Goal: Task Accomplishment & Management: Use online tool/utility

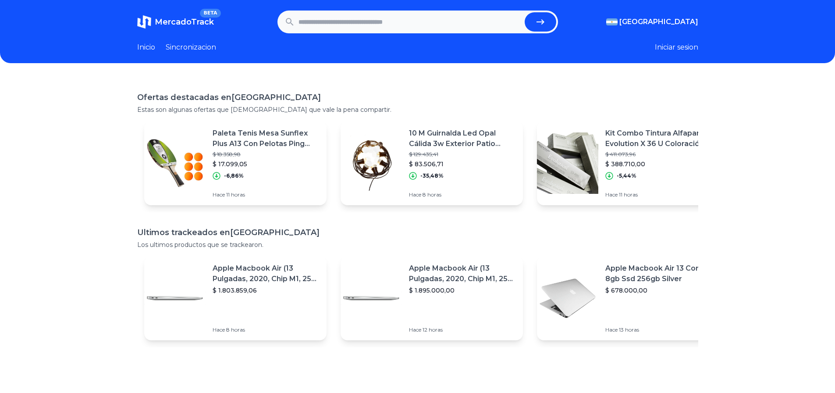
click at [470, 26] on input "text" at bounding box center [410, 21] width 223 height 19
type input "**********"
click at [525, 12] on button "submit" at bounding box center [541, 21] width 32 height 19
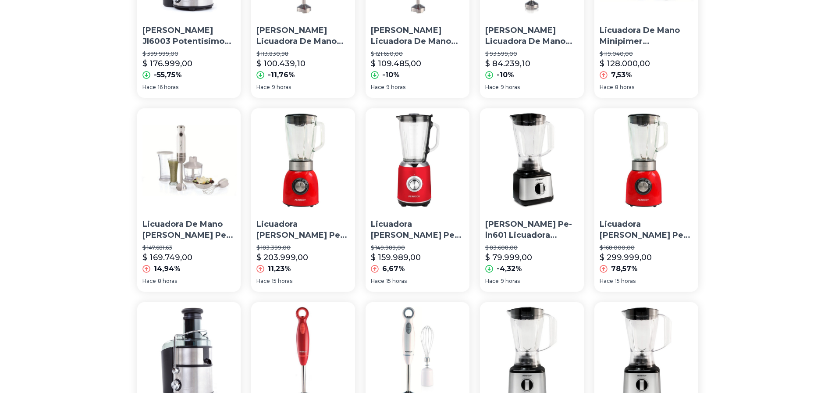
scroll to position [351, 0]
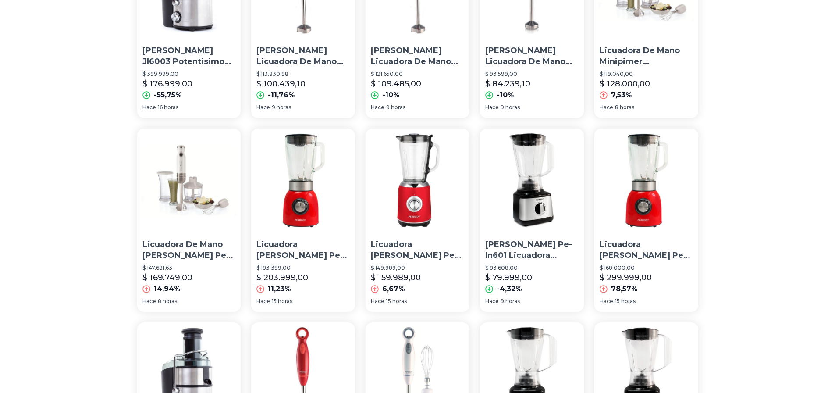
click at [411, 246] on p "Licuadora Peabody Pe-ln805 1.75 L Roja C/ Jarra De Vidrio P1 Color Rojo" at bounding box center [417, 250] width 93 height 22
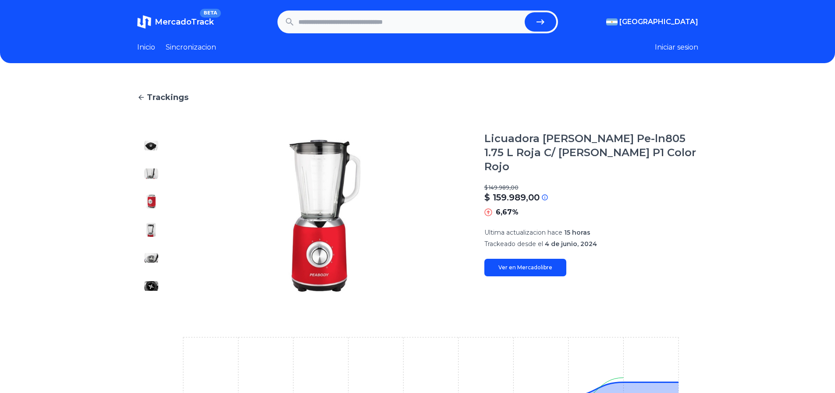
click at [710, 195] on div "Trackings Licuadora Peabody Pe-ln805 1.75 L Roja C/ Jarra De Vidrio P1 Color Ro…" at bounding box center [417, 320] width 835 height 487
click at [145, 95] on icon at bounding box center [141, 97] width 8 height 8
